Goal: Task Accomplishment & Management: Manage account settings

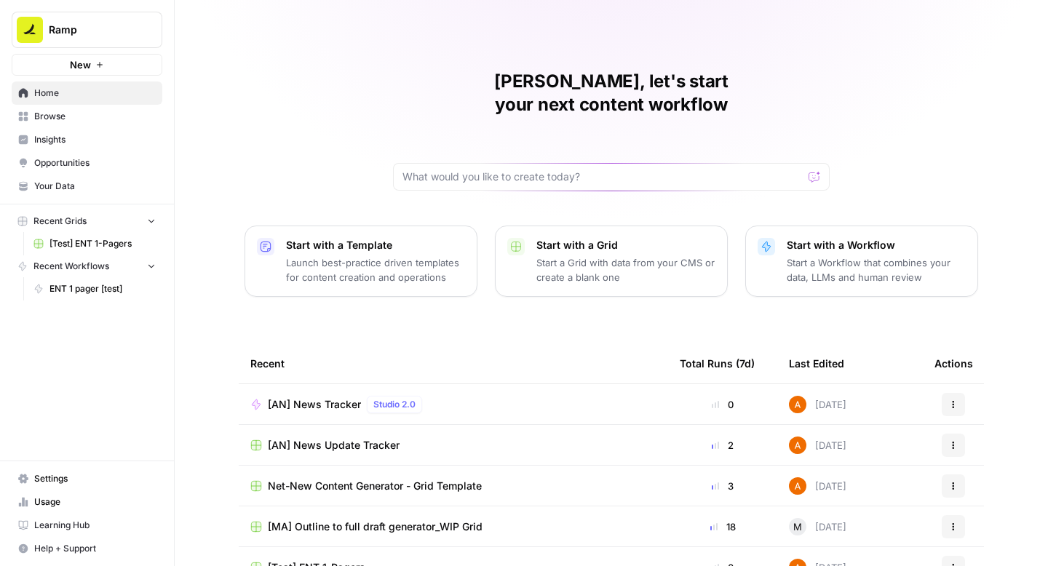
click at [95, 472] on span "Settings" at bounding box center [95, 478] width 122 height 13
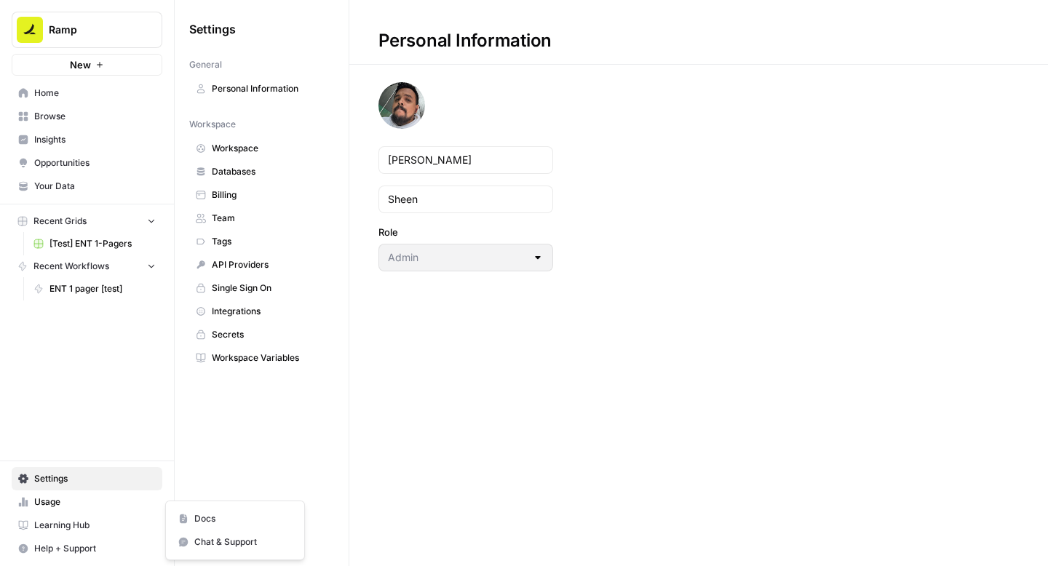
click at [103, 543] on span "Help + Support" at bounding box center [95, 548] width 122 height 13
click at [130, 472] on span "Settings" at bounding box center [95, 478] width 122 height 13
click at [226, 146] on span "Workspace" at bounding box center [270, 148] width 116 height 13
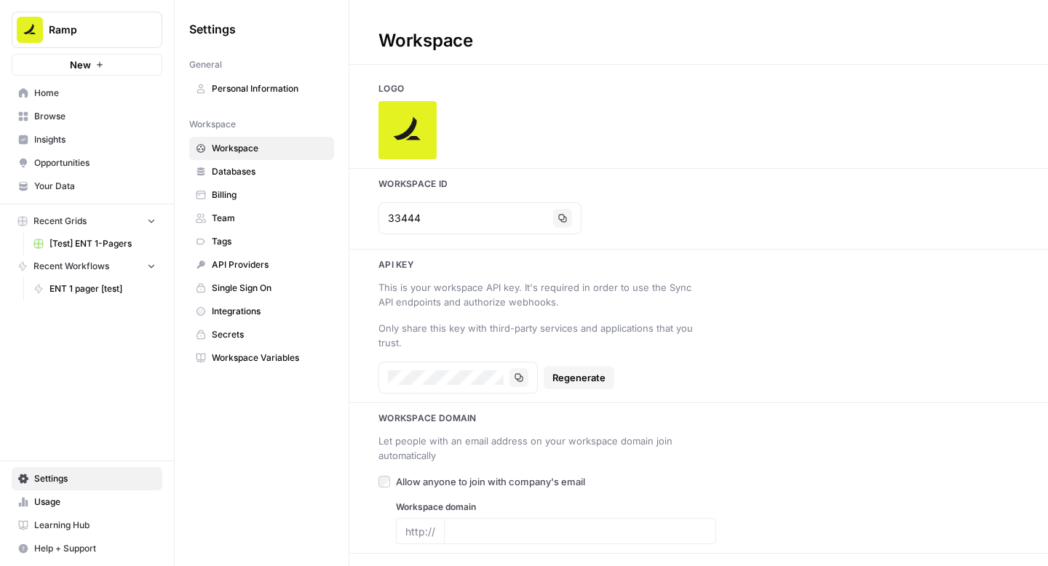
click at [261, 90] on span "Personal Information" at bounding box center [270, 88] width 116 height 13
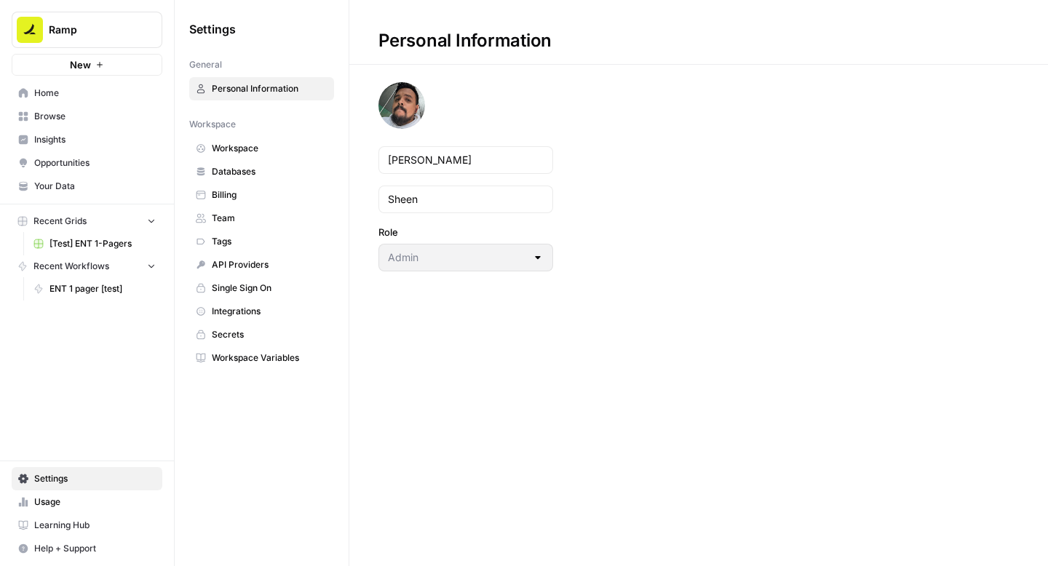
click at [154, 33] on icon "Workspace: Ramp" at bounding box center [150, 30] width 15 height 15
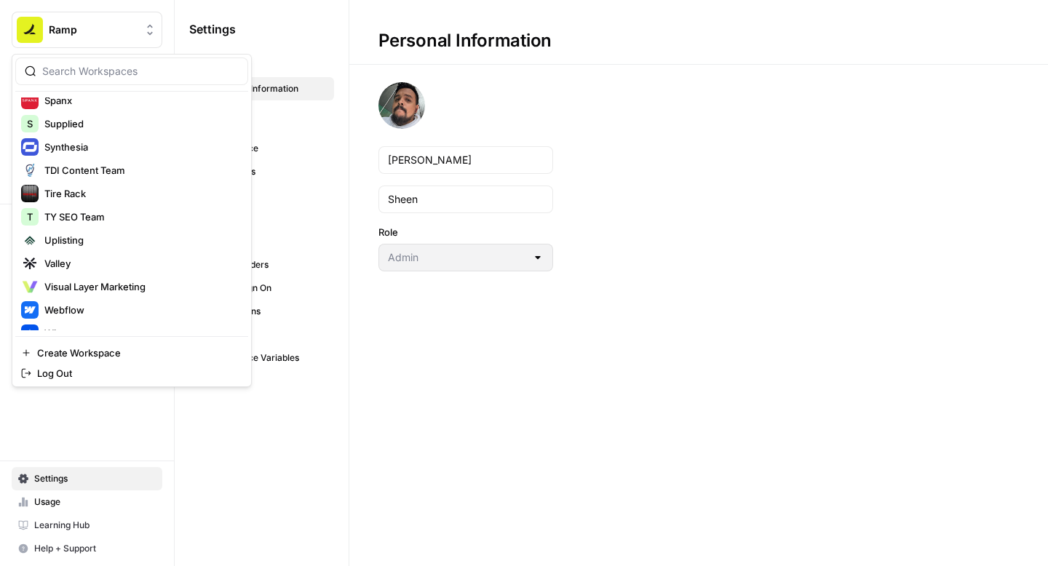
scroll to position [1258, 0]
